Goal: Information Seeking & Learning: Find specific fact

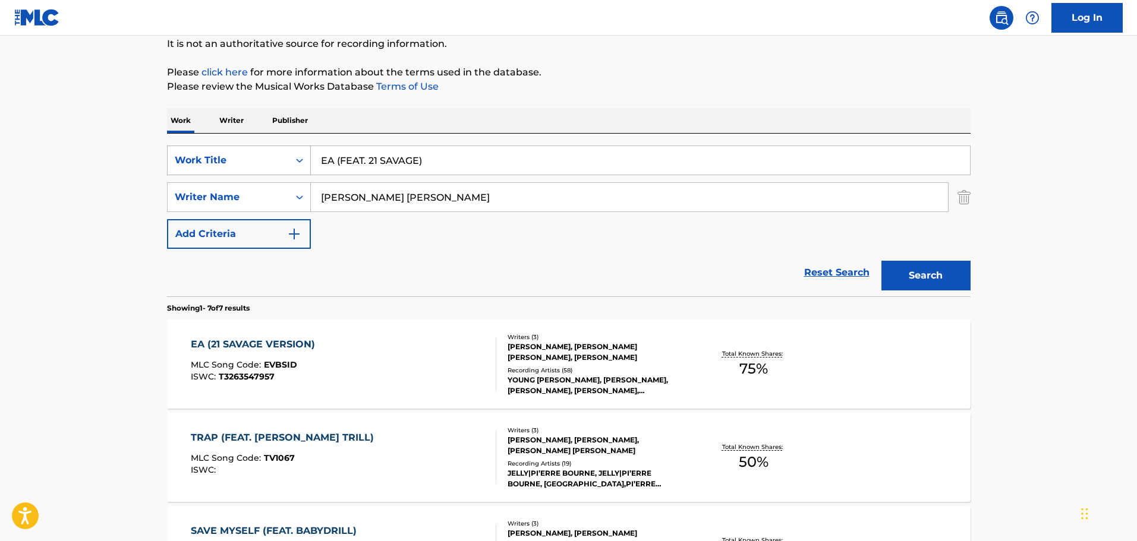
drag, startPoint x: 433, startPoint y: 158, endPoint x: 297, endPoint y: 165, distance: 136.3
click at [297, 165] on div "SearchWithCriteriac829020d-8256-43c4-bab1-6a4d0e2d5804 Work Title EA (FEAT. 21 …" at bounding box center [569, 161] width 804 height 30
paste input "TAKEDOWN"
type input "TAKEDOWN"
drag, startPoint x: 399, startPoint y: 199, endPoint x: 307, endPoint y: 199, distance: 92.7
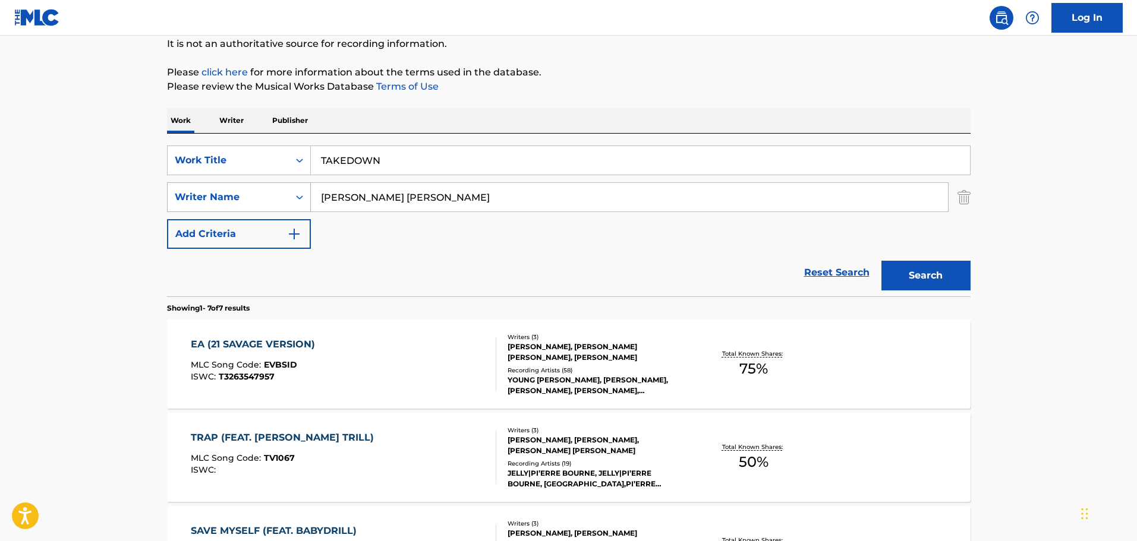
click at [307, 199] on div "SearchWithCriteria8fce5d2b-1dd4-406e-b75f-902bc2210294 Writer Name [PERSON_NAME…" at bounding box center [569, 197] width 804 height 30
paste input "[PERSON_NAME]"
type input "[PERSON_NAME]"
click at [918, 276] on button "Search" at bounding box center [925, 276] width 89 height 30
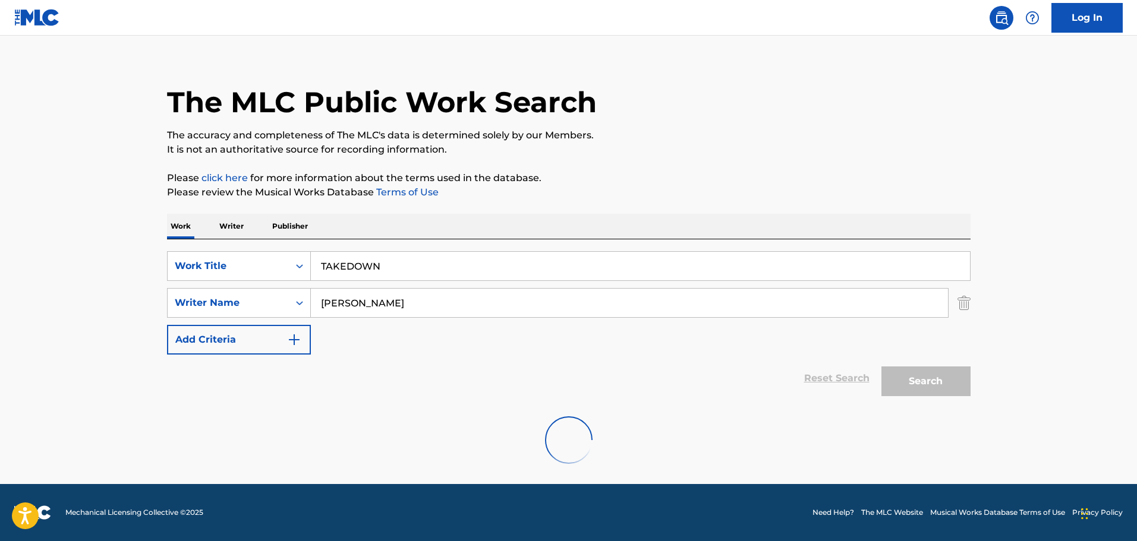
scroll to position [119, 0]
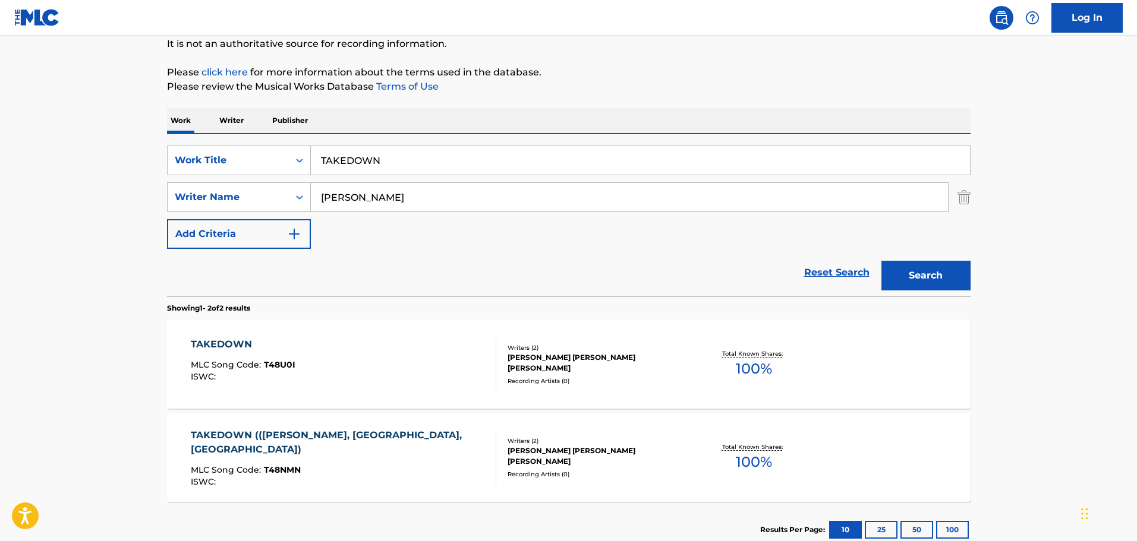
click at [212, 339] on div "TAKEDOWN" at bounding box center [243, 345] width 105 height 14
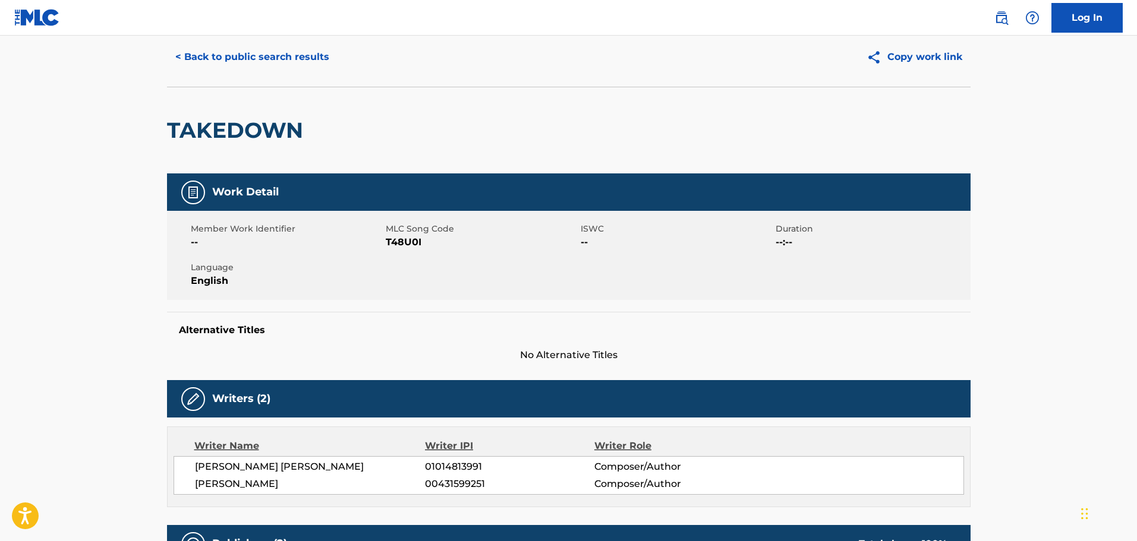
scroll to position [59, 0]
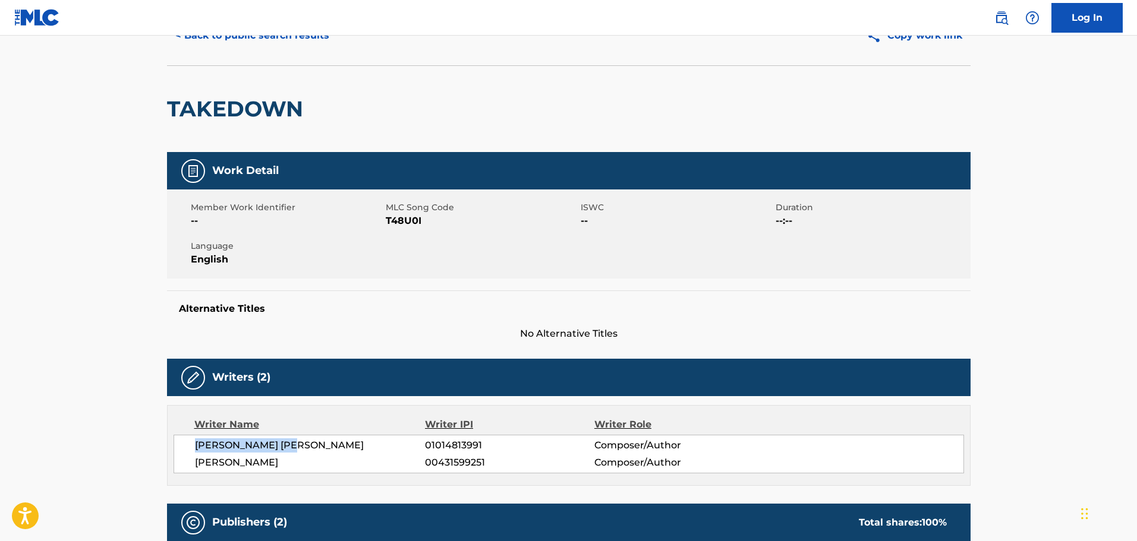
drag, startPoint x: 309, startPoint y: 448, endPoint x: 194, endPoint y: 446, distance: 114.7
click at [195, 446] on span "[PERSON_NAME] [PERSON_NAME]" at bounding box center [310, 446] width 231 height 14
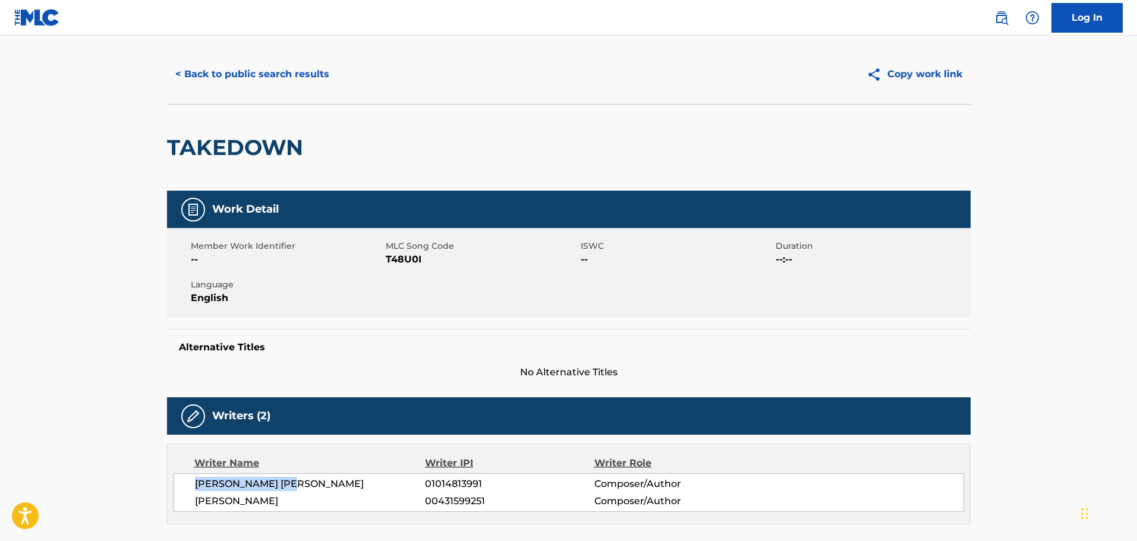
scroll to position [0, 0]
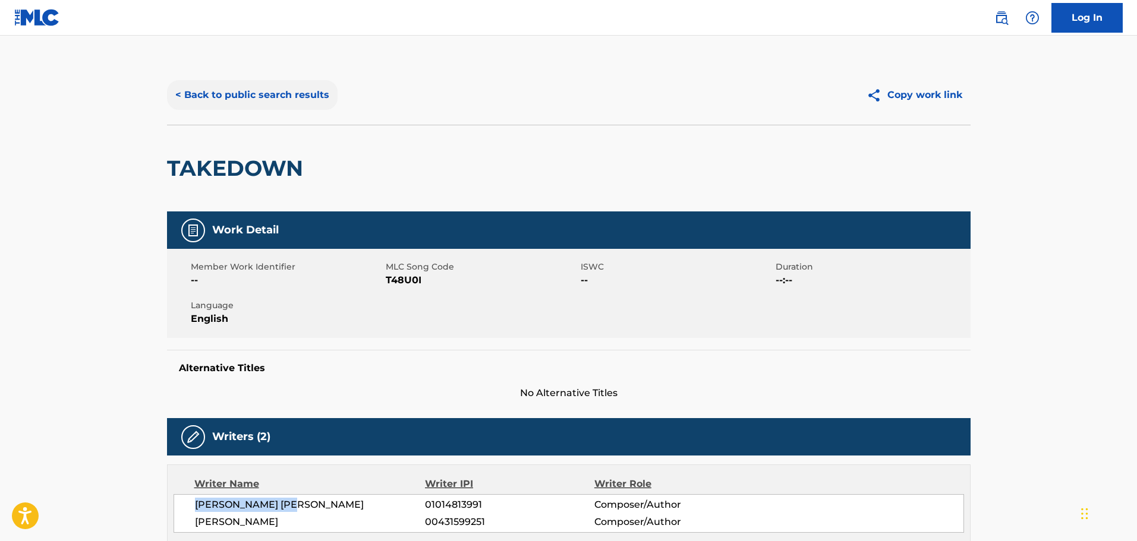
click at [254, 93] on button "< Back to public search results" at bounding box center [252, 95] width 171 height 30
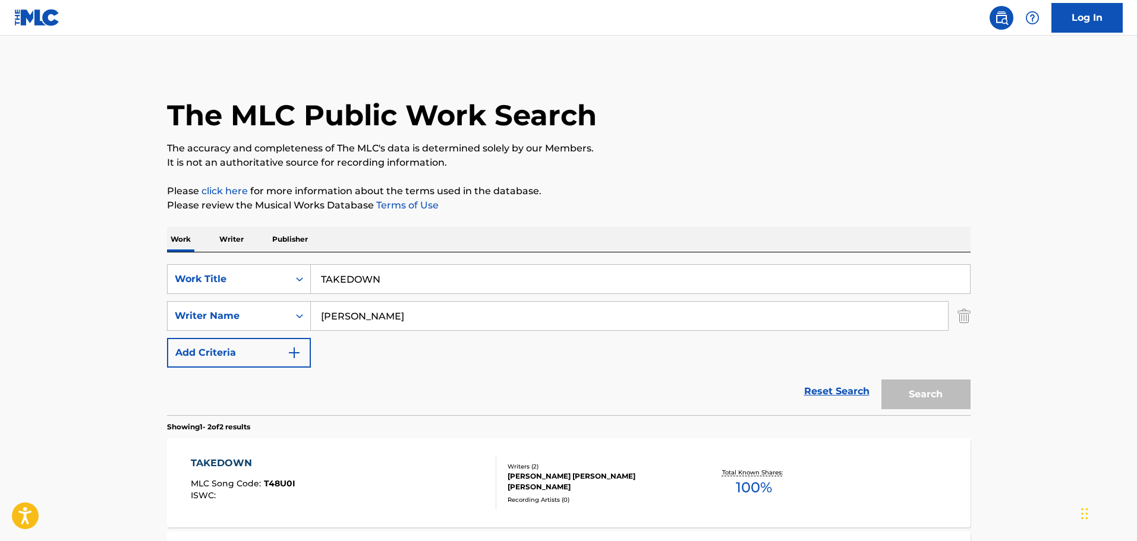
scroll to position [119, 0]
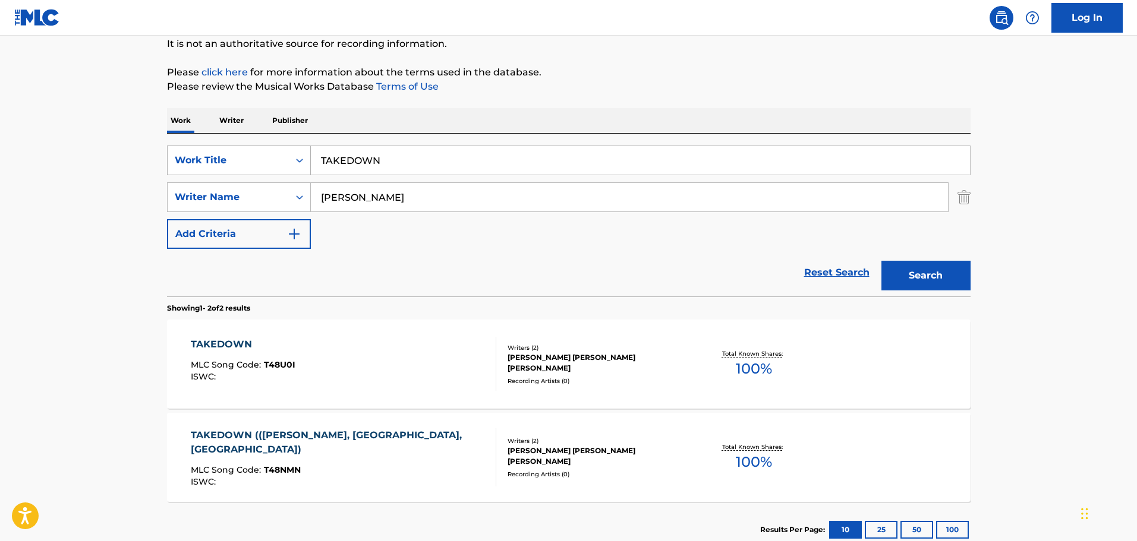
drag, startPoint x: 395, startPoint y: 160, endPoint x: 304, endPoint y: 160, distance: 91.5
click at [304, 160] on div "SearchWithCriteriac829020d-8256-43c4-bab1-6a4d0e2d5804 Work Title TAKEDOWN" at bounding box center [569, 161] width 804 height 30
paste input "AESTHETIC"
type input "AESTHETIC"
drag, startPoint x: 433, startPoint y: 195, endPoint x: 247, endPoint y: 212, distance: 186.8
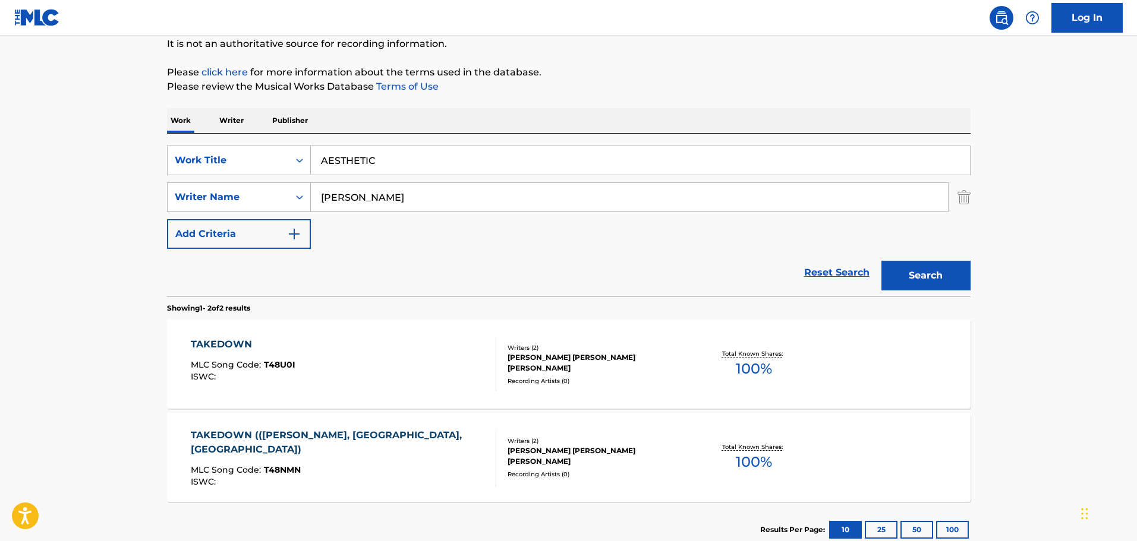
click at [247, 212] on div "SearchWithCriteriac829020d-8256-43c4-bab1-6a4d0e2d5804 Work Title AESTHETIC Sea…" at bounding box center [569, 197] width 804 height 103
paste input "[PERSON_NAME] [PERSON_NAME]"
type input "[PERSON_NAME] [PERSON_NAME]"
drag, startPoint x: 960, startPoint y: 286, endPoint x: 952, endPoint y: 285, distance: 7.7
click at [960, 285] on button "Search" at bounding box center [925, 276] width 89 height 30
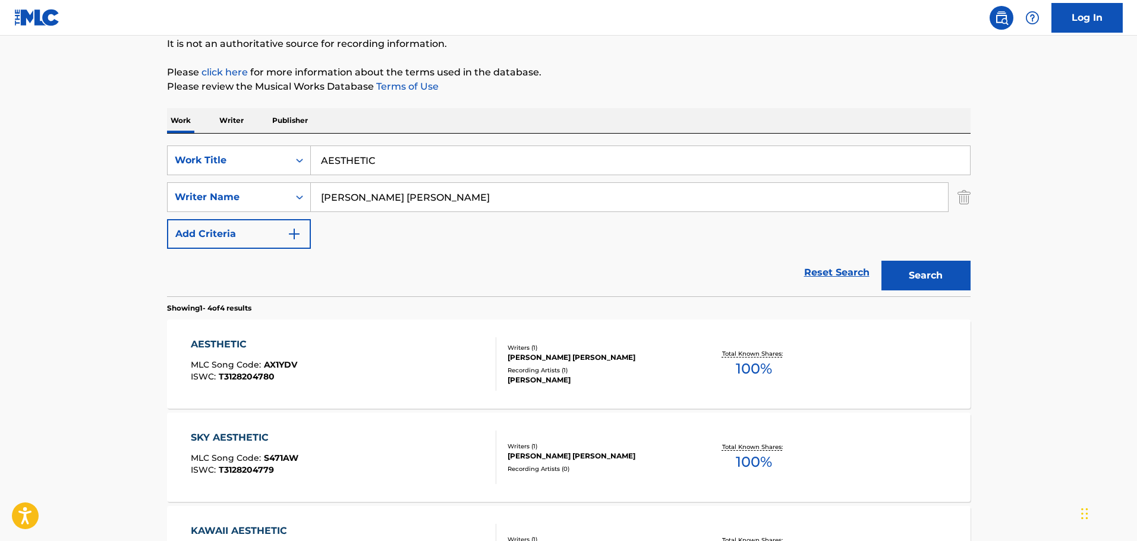
click at [223, 346] on div "AESTHETIC" at bounding box center [244, 345] width 106 height 14
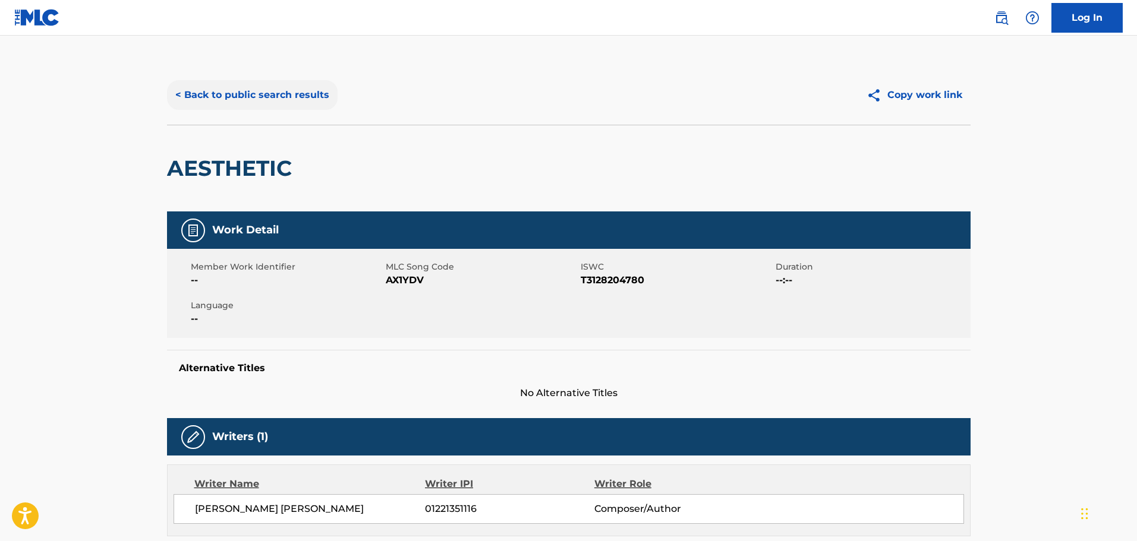
click at [276, 90] on button "< Back to public search results" at bounding box center [252, 95] width 171 height 30
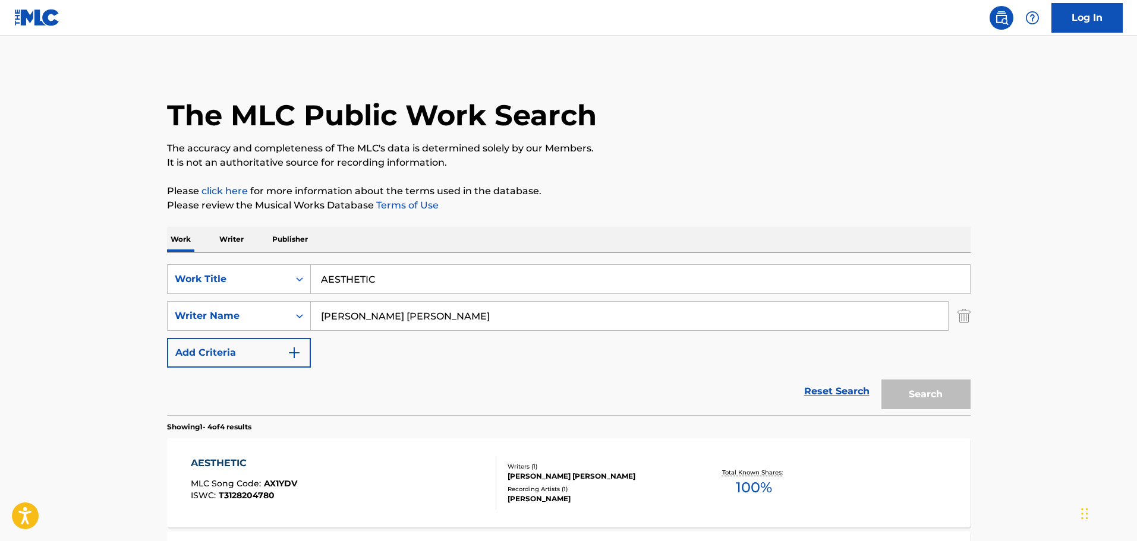
scroll to position [119, 0]
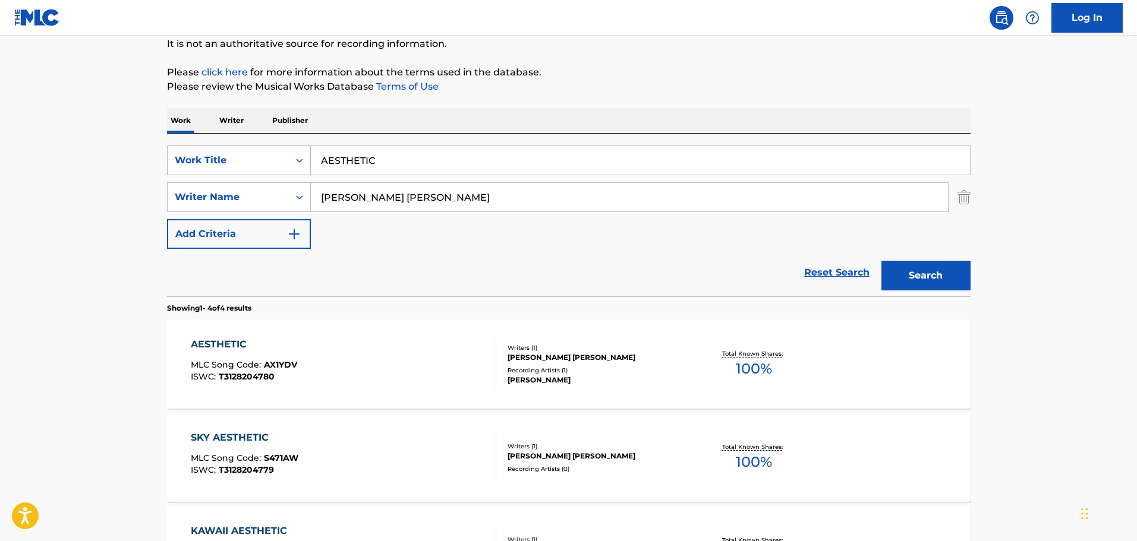
drag, startPoint x: 412, startPoint y: 157, endPoint x: 288, endPoint y: 156, distance: 123.6
click at [288, 156] on div "SearchWithCriteriac829020d-8256-43c4-bab1-6a4d0e2d5804 Work Title AESTHETIC" at bounding box center [569, 161] width 804 height 30
paste input "LIFE IS SWEETER"
type input "LIFE IS SWEETER"
drag, startPoint x: 452, startPoint y: 196, endPoint x: 302, endPoint y: 214, distance: 150.9
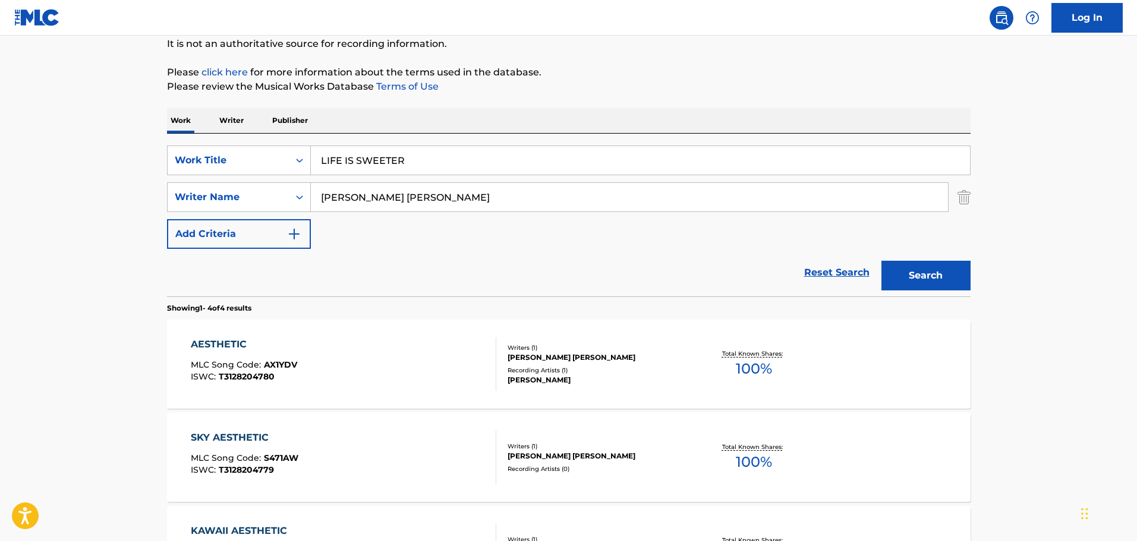
click at [302, 214] on div "SearchWithCriteriac829020d-8256-43c4-bab1-6a4d0e2d5804 Work Title LIFE IS SWEET…" at bounding box center [569, 197] width 804 height 103
paste input "[PERSON_NAME],"
type input "[PERSON_NAME]"
click at [955, 277] on button "Search" at bounding box center [925, 276] width 89 height 30
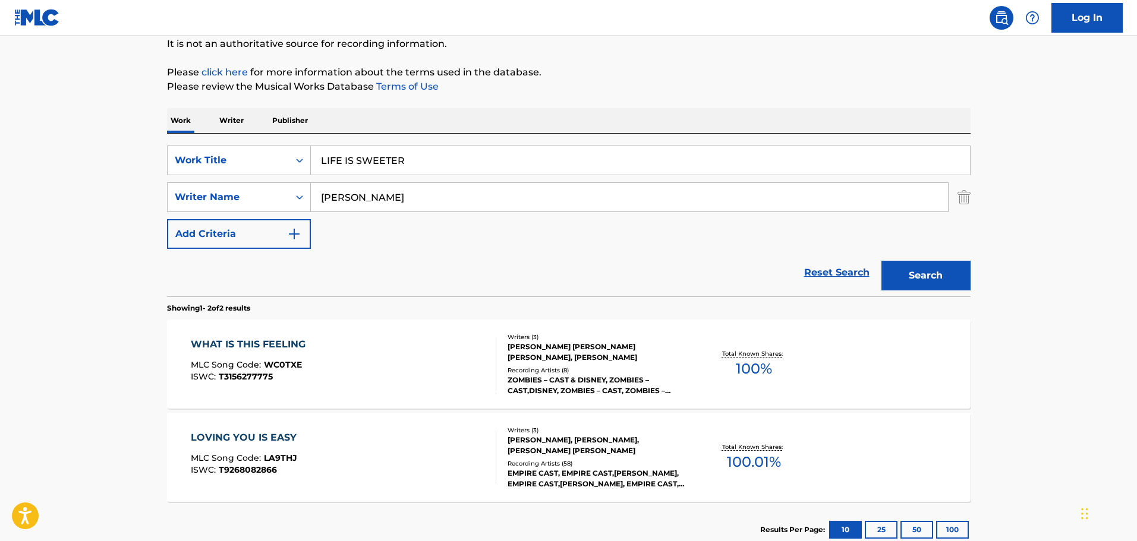
scroll to position [178, 0]
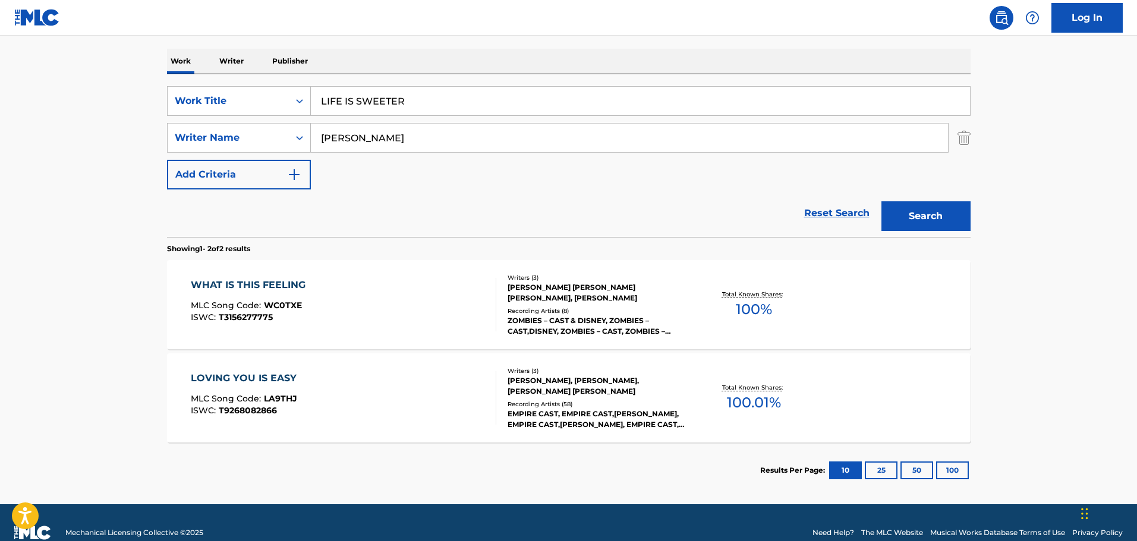
drag, startPoint x: 443, startPoint y: 97, endPoint x: 313, endPoint y: 106, distance: 129.8
click at [313, 106] on input "LIFE IS SWEETER" at bounding box center [640, 101] width 659 height 29
paste input "I'M [PERSON_NAME]"
type input "I'M [PERSON_NAME]"
drag, startPoint x: 459, startPoint y: 142, endPoint x: 272, endPoint y: 141, distance: 186.6
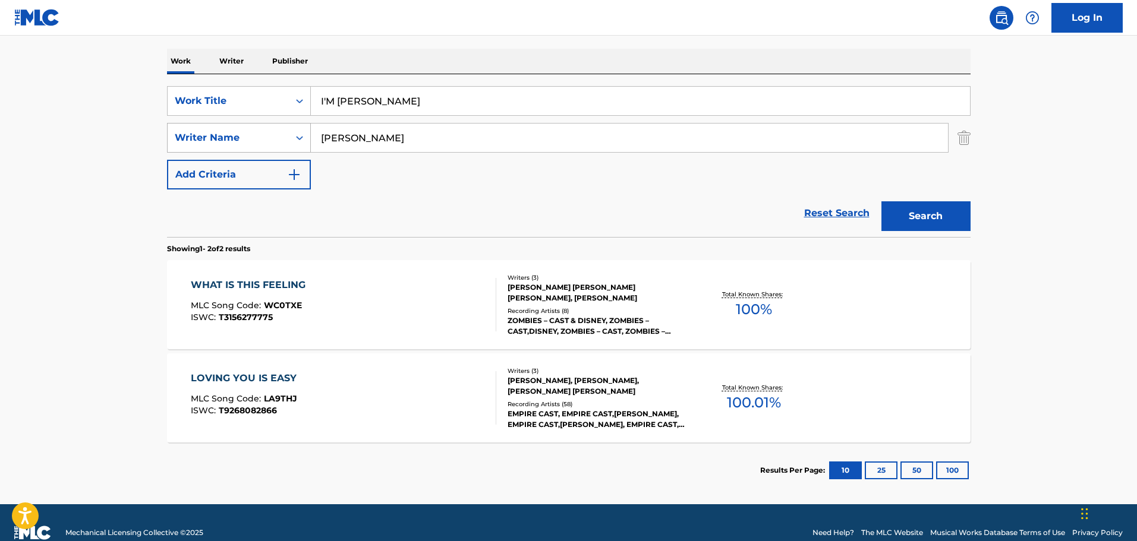
click at [272, 141] on div "SearchWithCriteria8fce5d2b-1dd4-406e-b75f-902bc2210294 Writer Name [PERSON_NAME]" at bounding box center [569, 138] width 804 height 30
paste input "[PERSON_NAME]"
type input "[PERSON_NAME]"
click at [938, 200] on div "Search" at bounding box center [922, 214] width 95 height 48
click at [943, 207] on button "Search" at bounding box center [925, 216] width 89 height 30
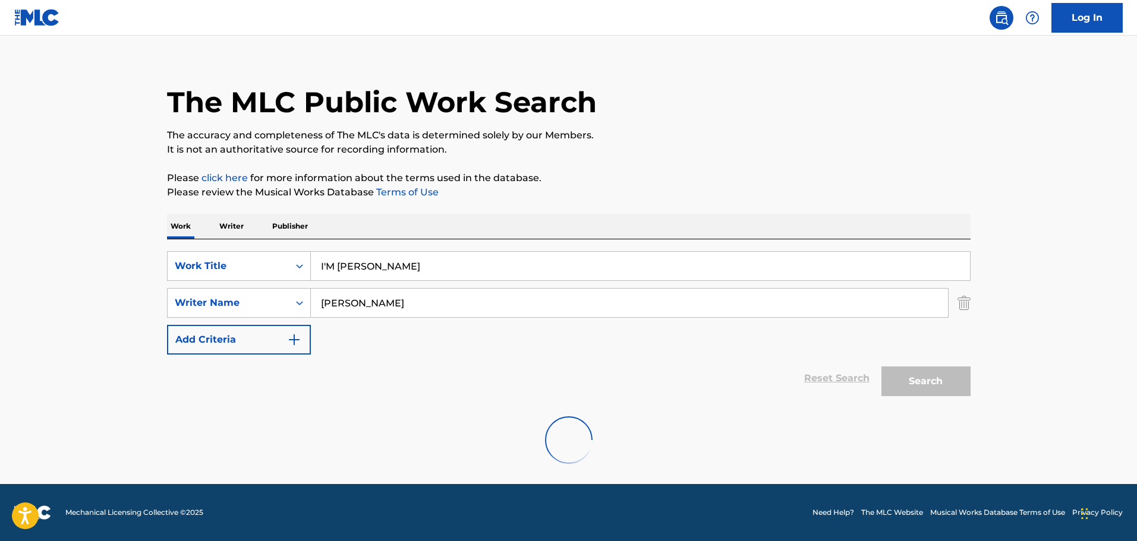
scroll to position [105, 0]
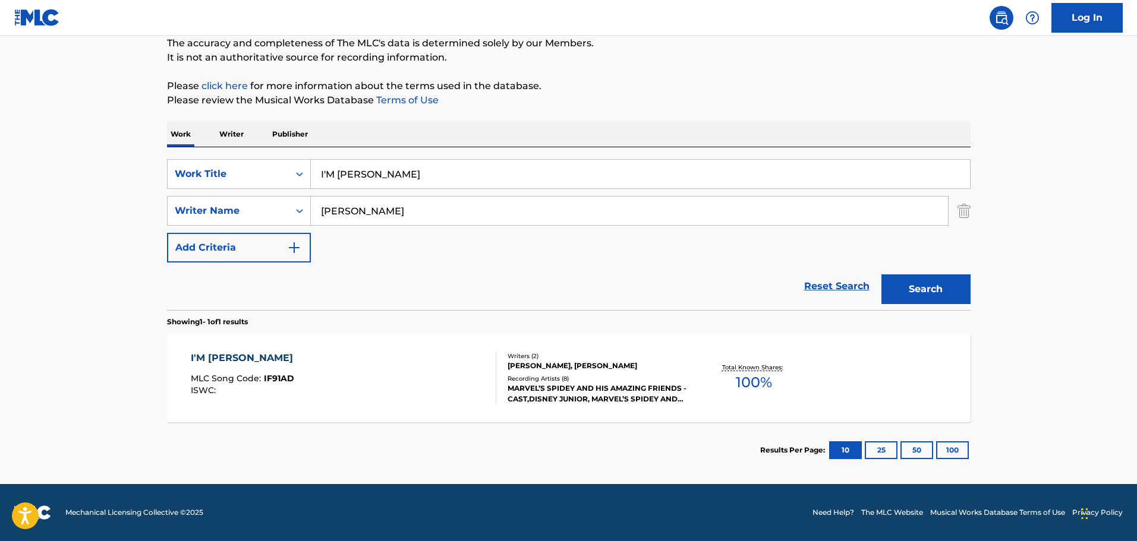
click at [215, 353] on div "I'M [PERSON_NAME]" at bounding box center [245, 358] width 108 height 14
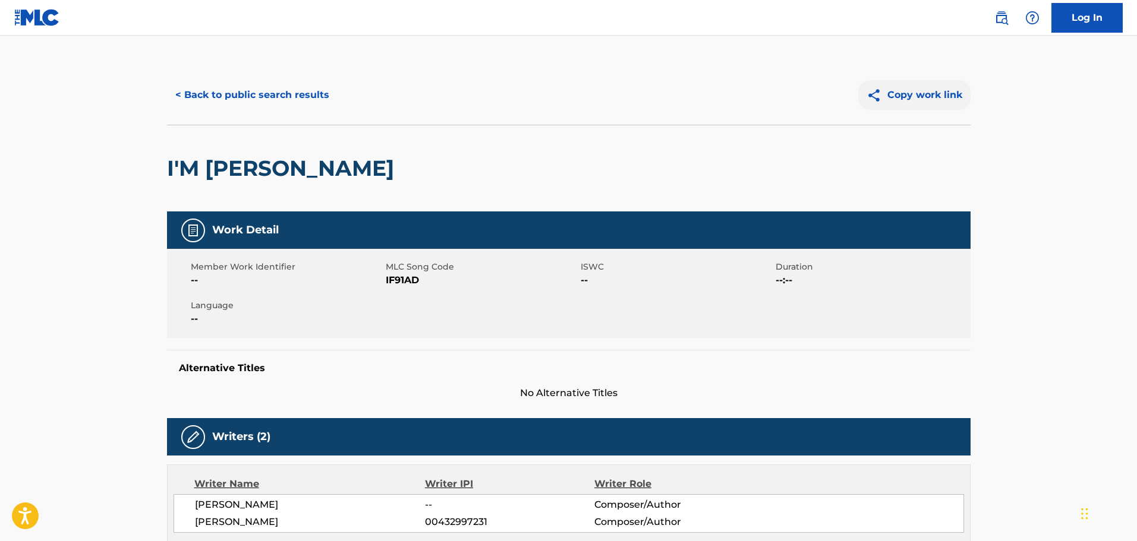
click at [890, 103] on button "Copy work link" at bounding box center [914, 95] width 112 height 30
